Goal: Information Seeking & Learning: Learn about a topic

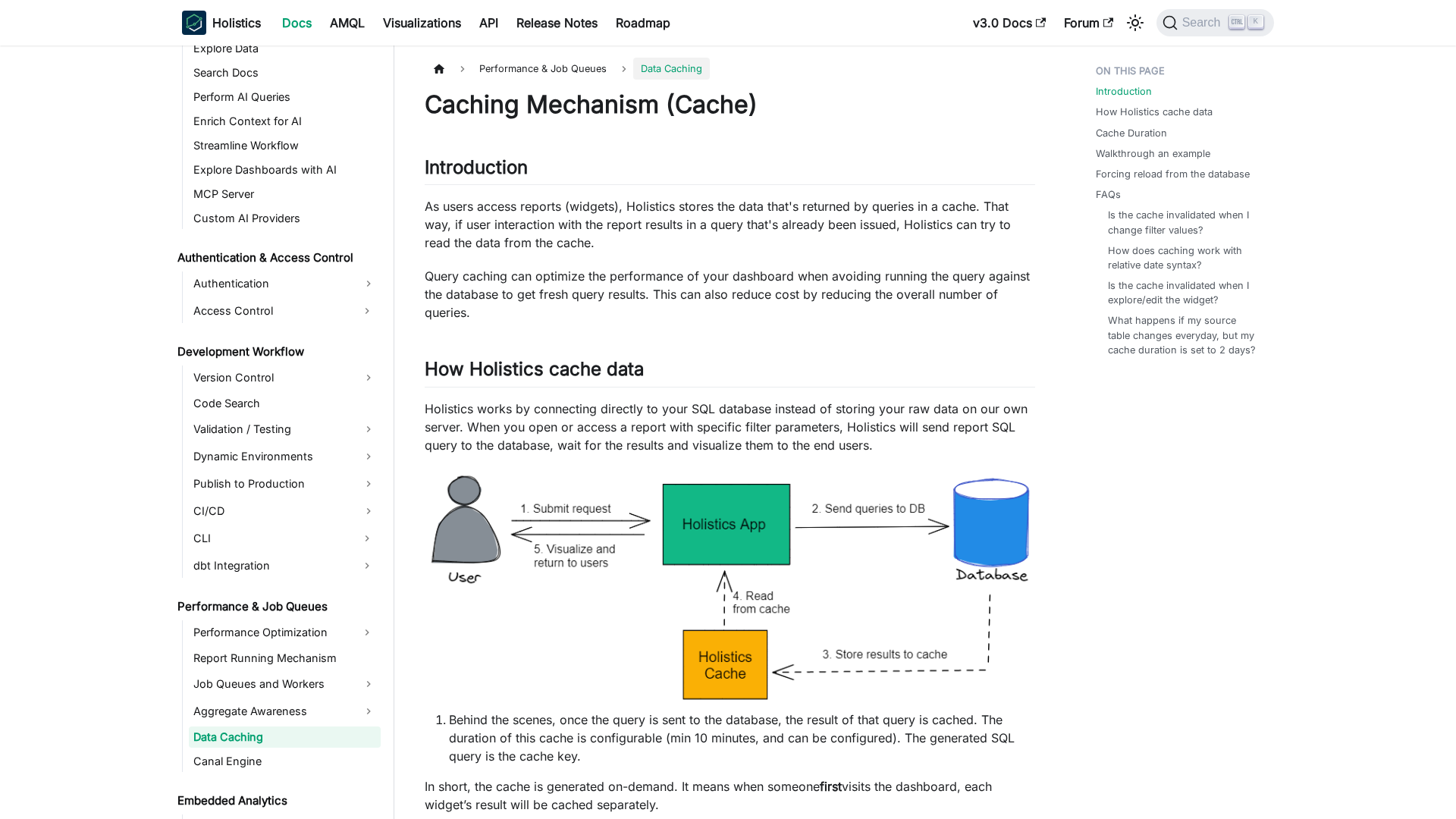
scroll to position [947, 0]
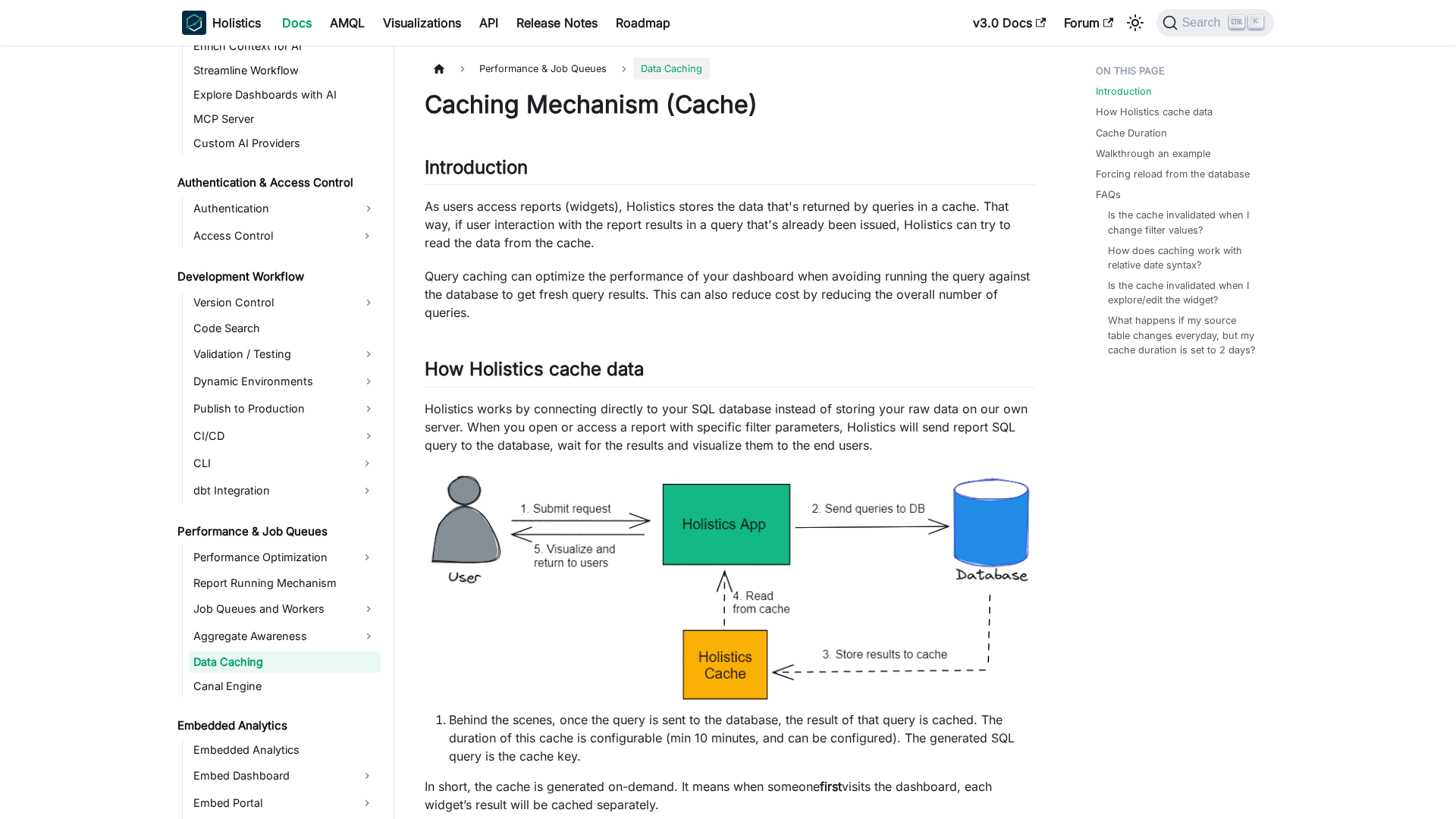
scroll to position [947, 0]
